Goal: Task Accomplishment & Management: Use online tool/utility

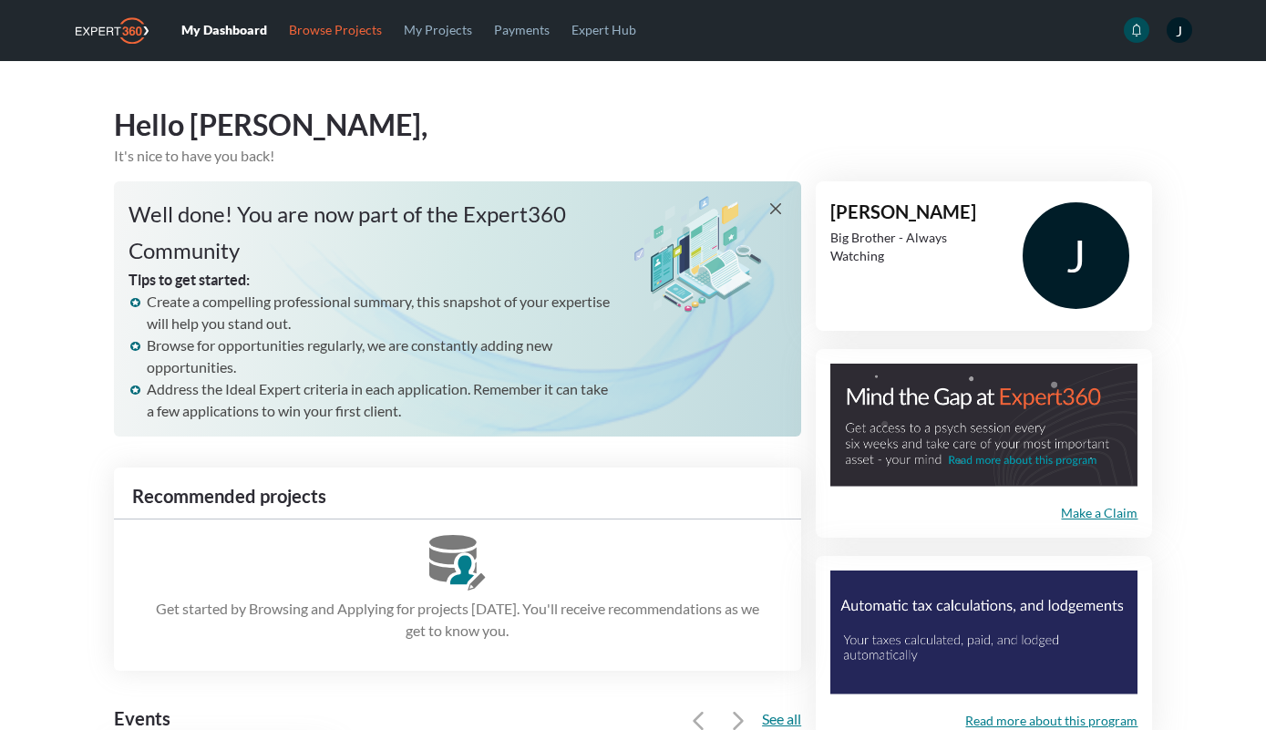
click at [351, 28] on link "Browse Projects" at bounding box center [335, 29] width 115 height 59
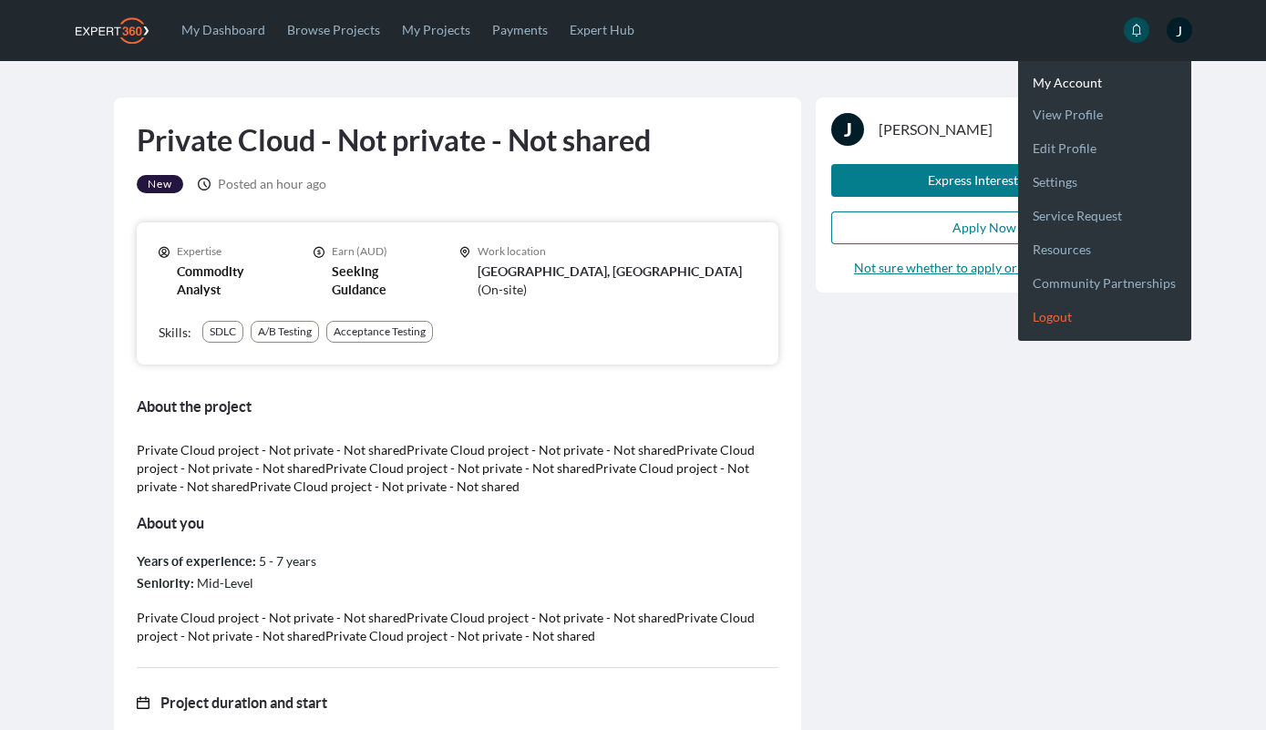
click at [1052, 318] on link "Logout" at bounding box center [1104, 309] width 173 height 34
